Goal: Transaction & Acquisition: Purchase product/service

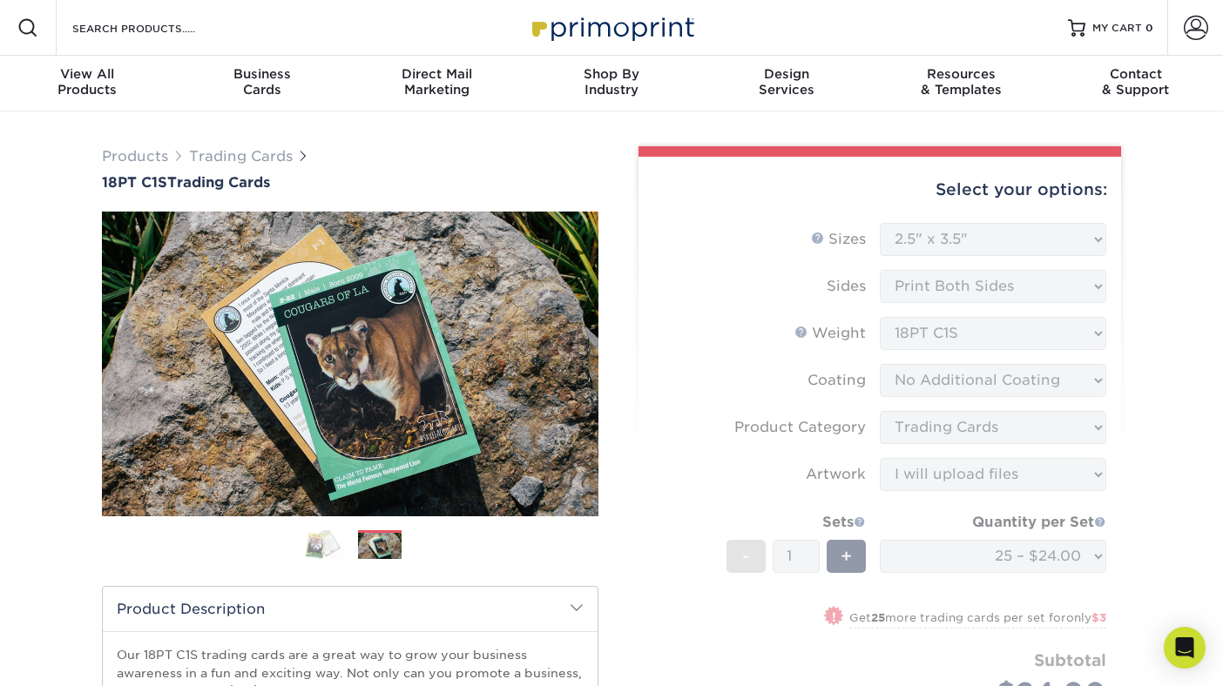
select select "2.50x3.50"
select select "c2f9bce9-36c2-409d-b101-c29d9d031e18"
select select "upload"
select select "93496b82-97d9-442a-849d-a6c043c823b6"
click at [785, 223] on form "Sizes Help Sizes Please Select 2.5" x 3.5" Sides Please Select 18PT C1S" at bounding box center [879, 486] width 455 height 527
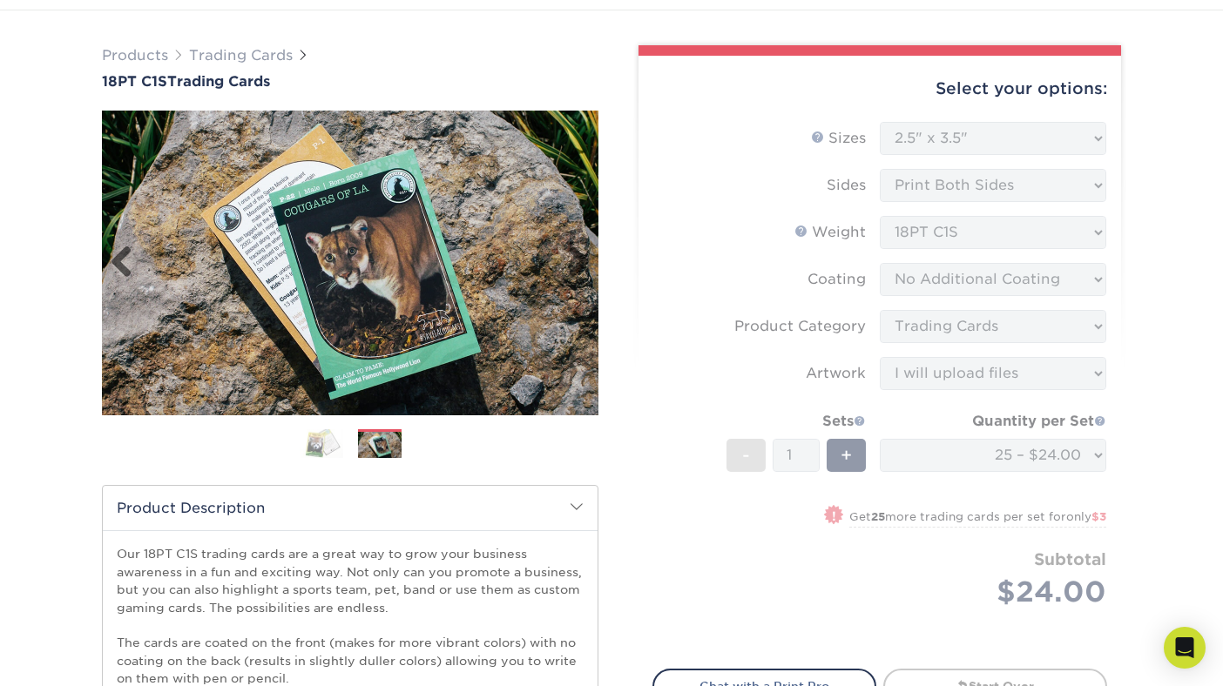
scroll to position [84, 0]
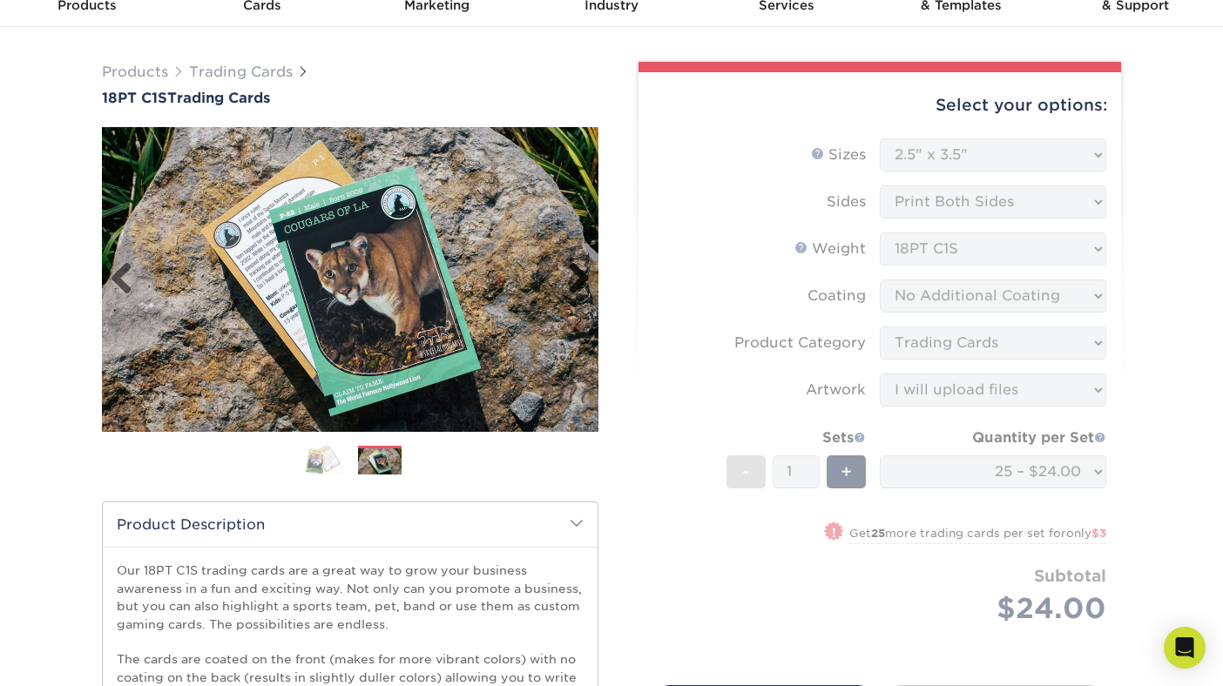
click at [582, 270] on link "Next" at bounding box center [572, 279] width 35 height 35
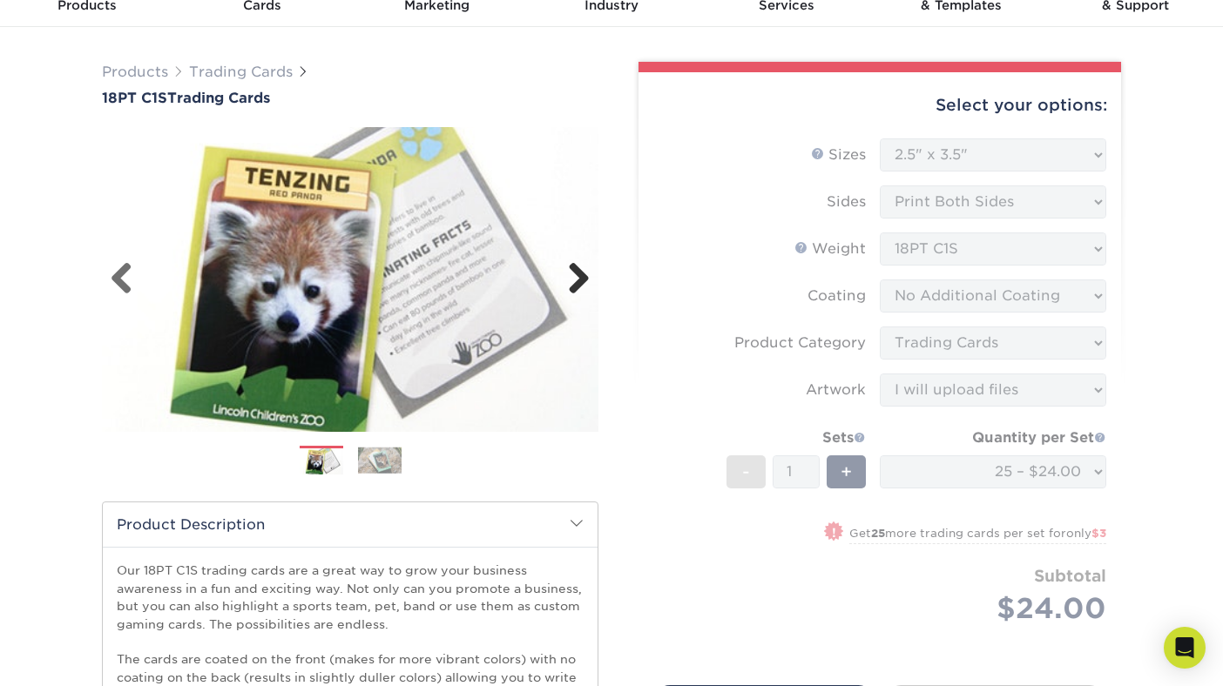
click at [582, 270] on link "Next" at bounding box center [572, 279] width 35 height 35
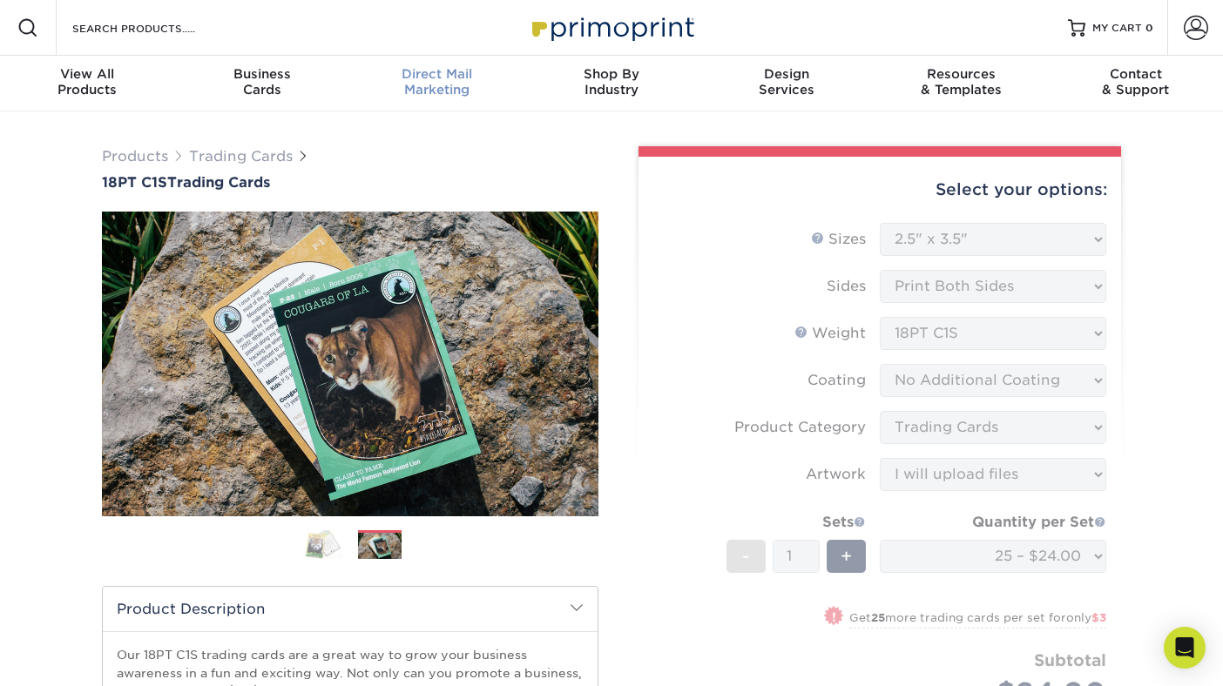
scroll to position [0, 0]
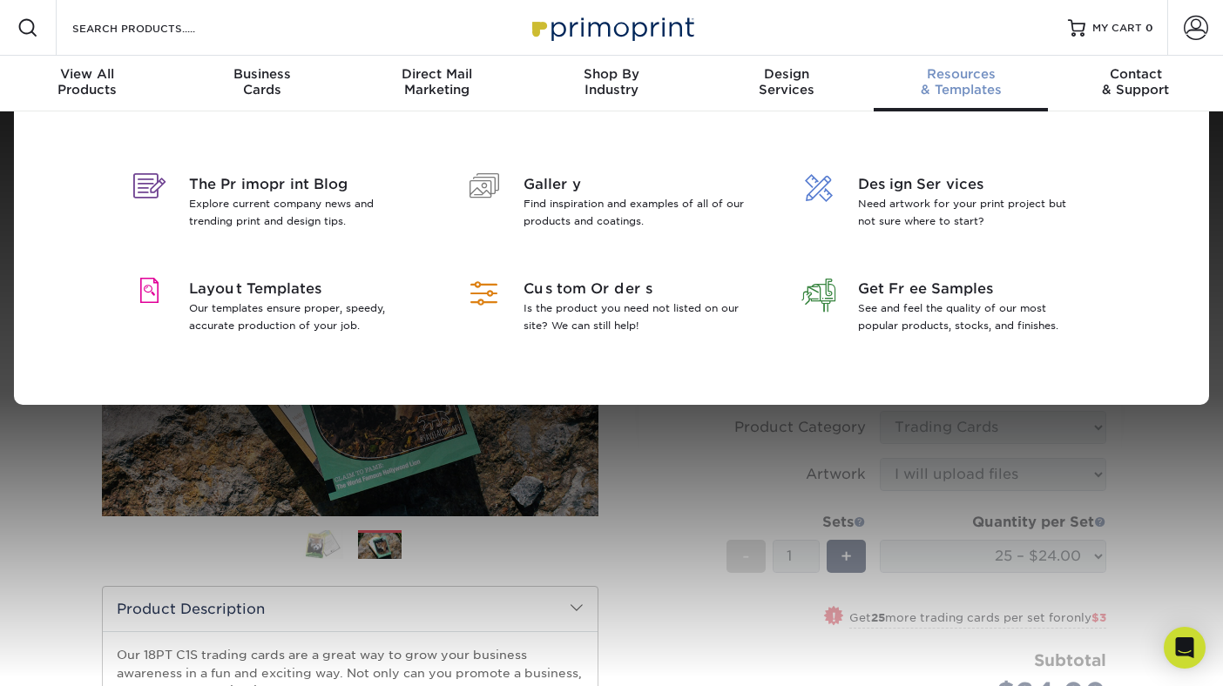
click at [925, 83] on div "Resources & Templates" at bounding box center [960, 81] width 175 height 31
click at [906, 219] on p "Need artwork for your print project but not sure where to start?" at bounding box center [971, 212] width 226 height 35
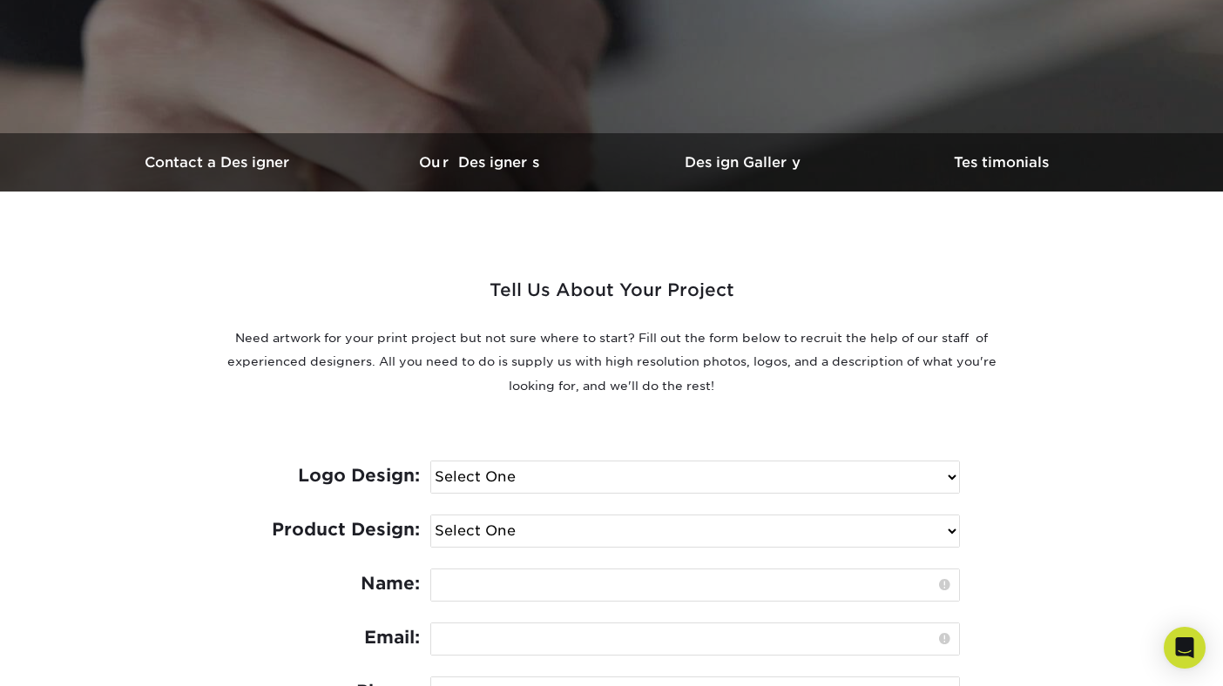
scroll to position [156, 0]
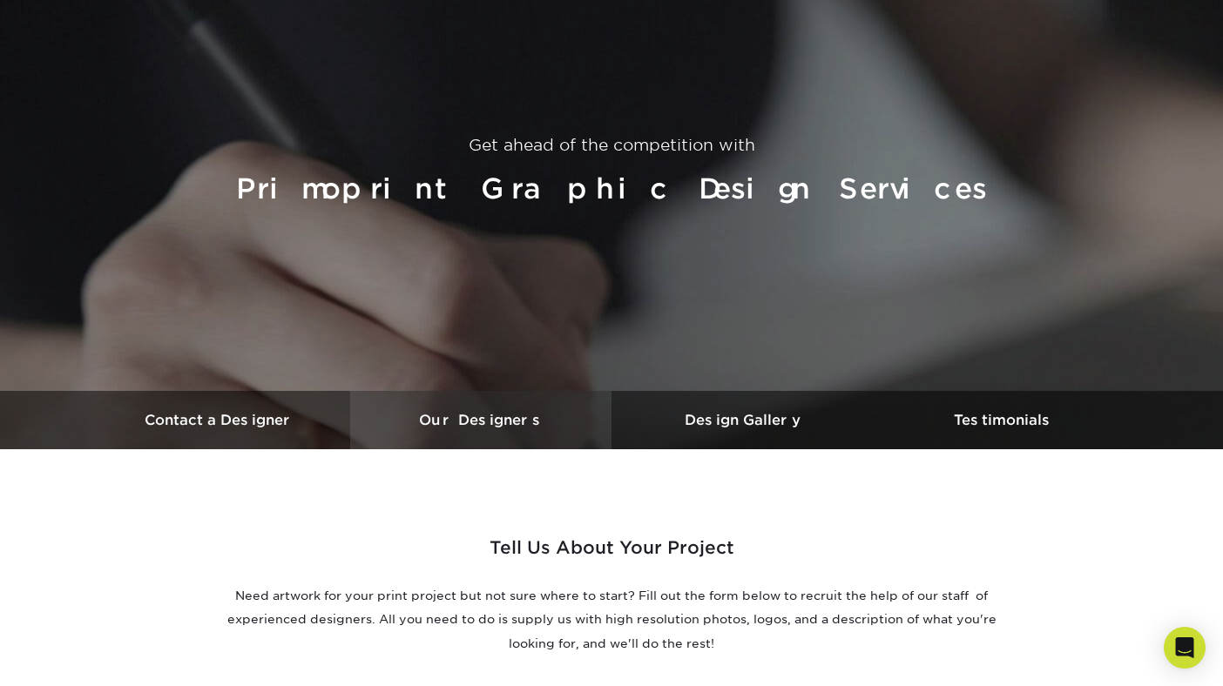
click at [475, 429] on link "Our Designers" at bounding box center [480, 420] width 261 height 58
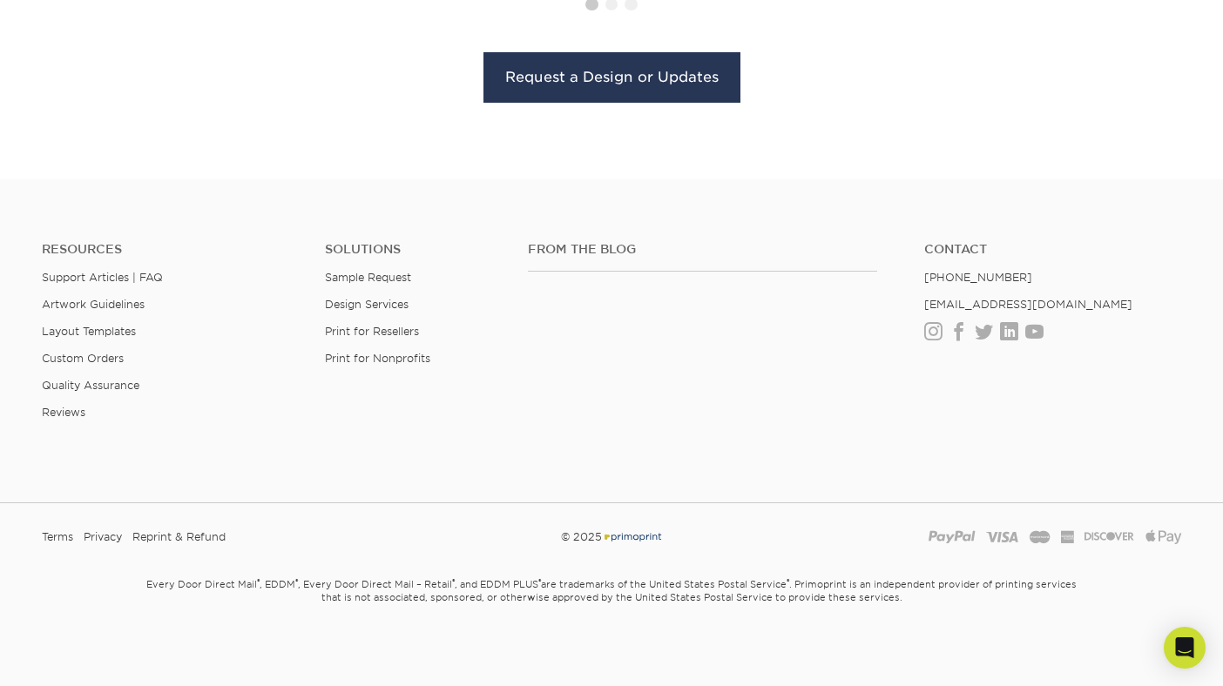
scroll to position [2103, 0]
